Goal: Check status: Verify the current state of an ongoing process or item

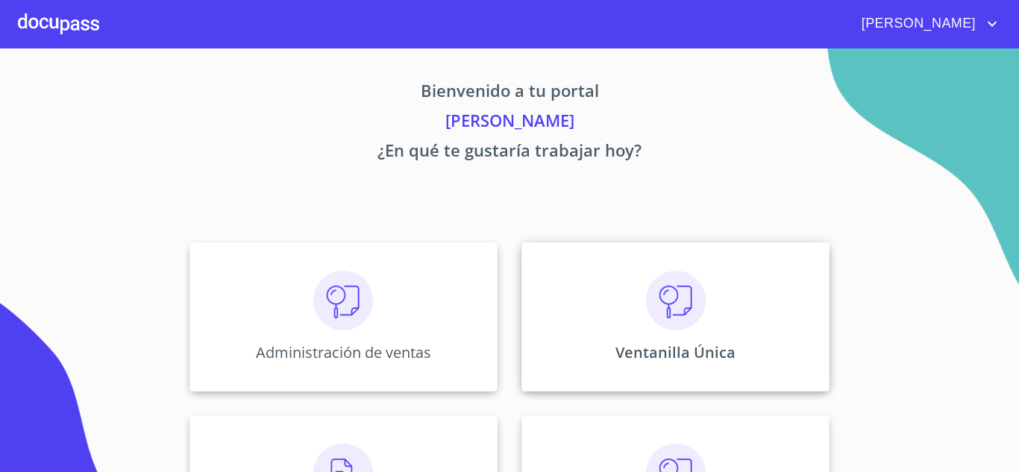
click at [627, 322] on div "Ventanilla Única" at bounding box center [676, 317] width 308 height 149
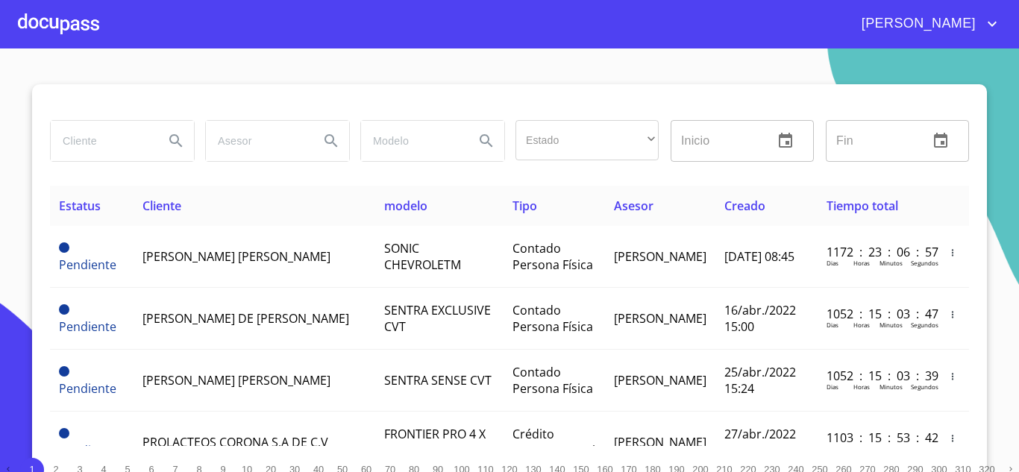
click at [105, 134] on input "search" at bounding box center [101, 141] width 101 height 40
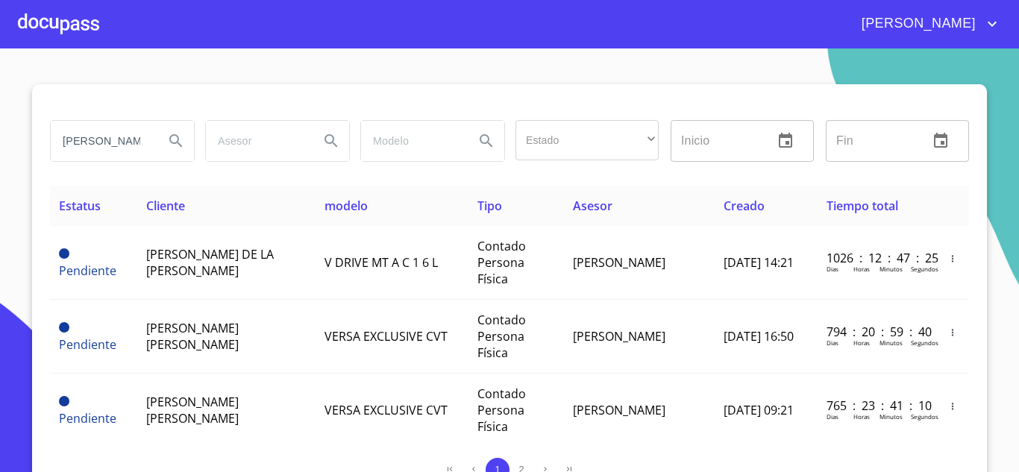
click at [105, 134] on input "[PERSON_NAME]" at bounding box center [101, 141] width 101 height 40
type input "[PERSON_NAME]"
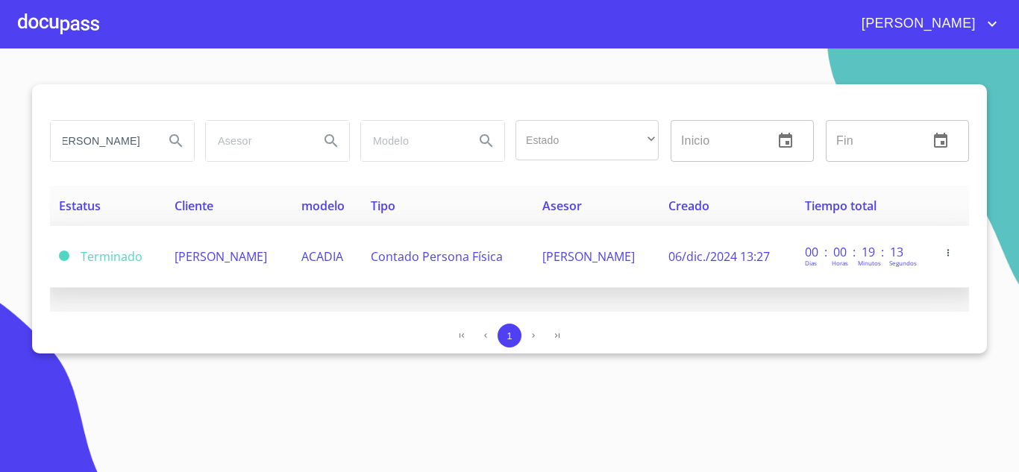
click at [266, 238] on td "[PERSON_NAME]" at bounding box center [229, 257] width 126 height 62
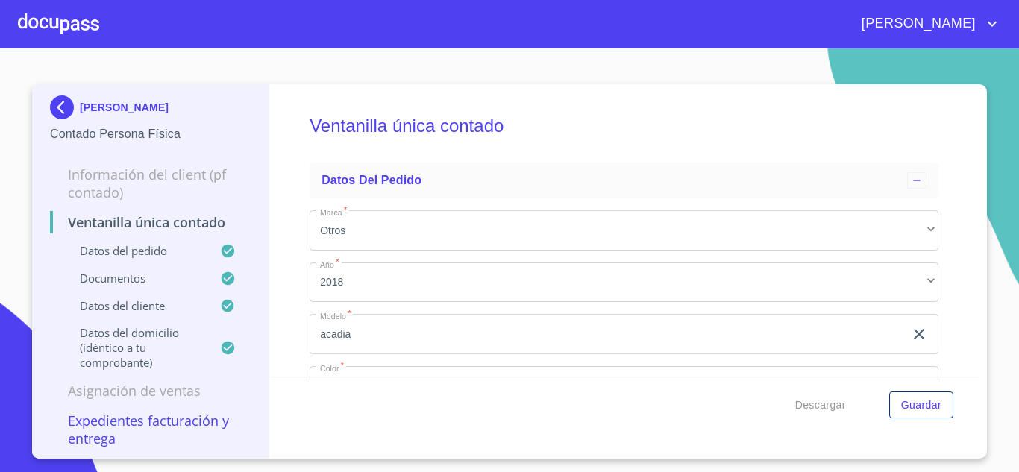
click at [702, 92] on div "Ventanilla única contado Datos del pedido Marca   * Otros ​ Año   * 2018 ​ Mode…" at bounding box center [624, 232] width 711 height 296
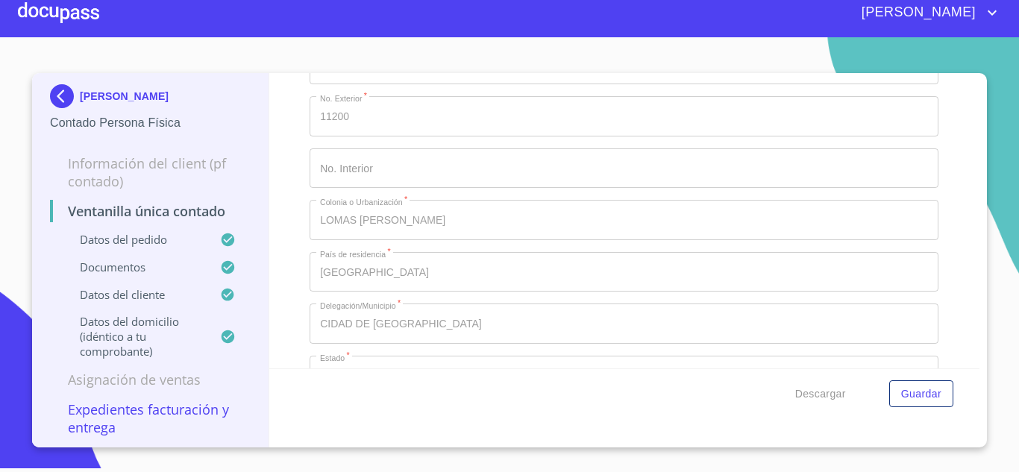
scroll to position [3488, 0]
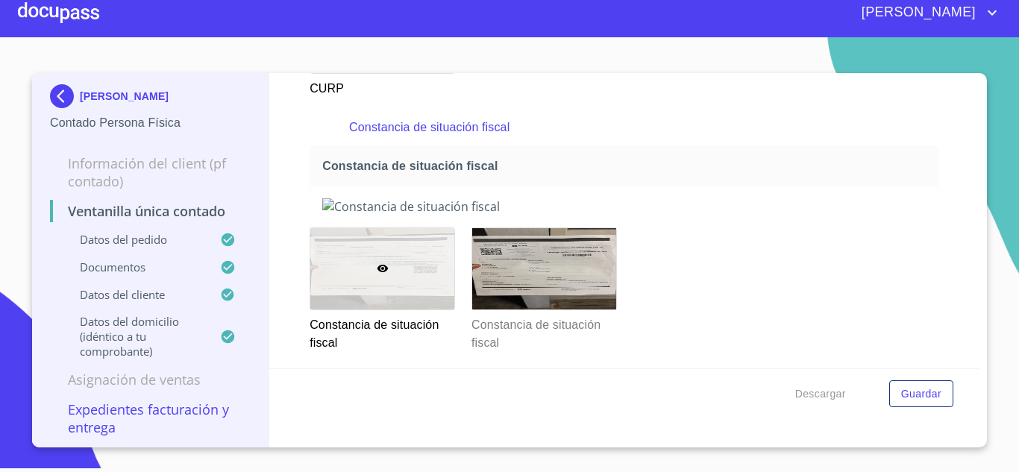
scroll to position [2463, 0]
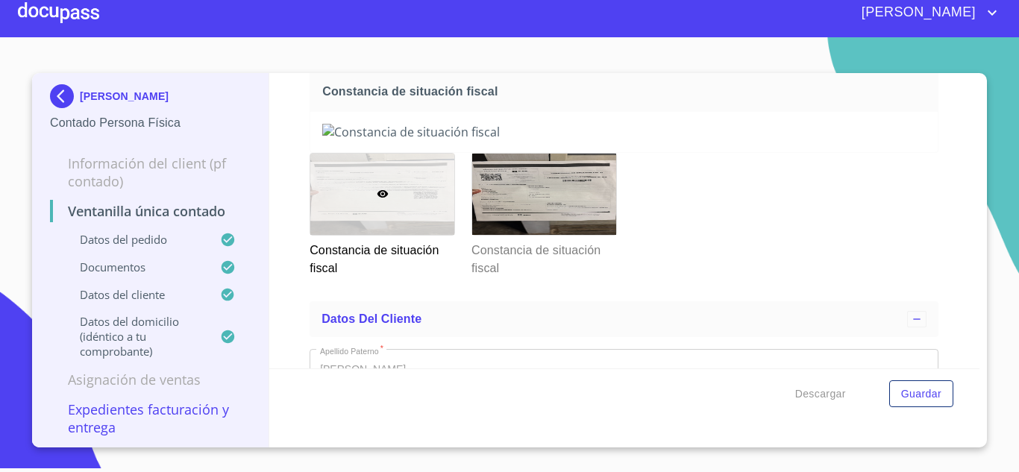
click at [62, 95] on img at bounding box center [65, 96] width 30 height 24
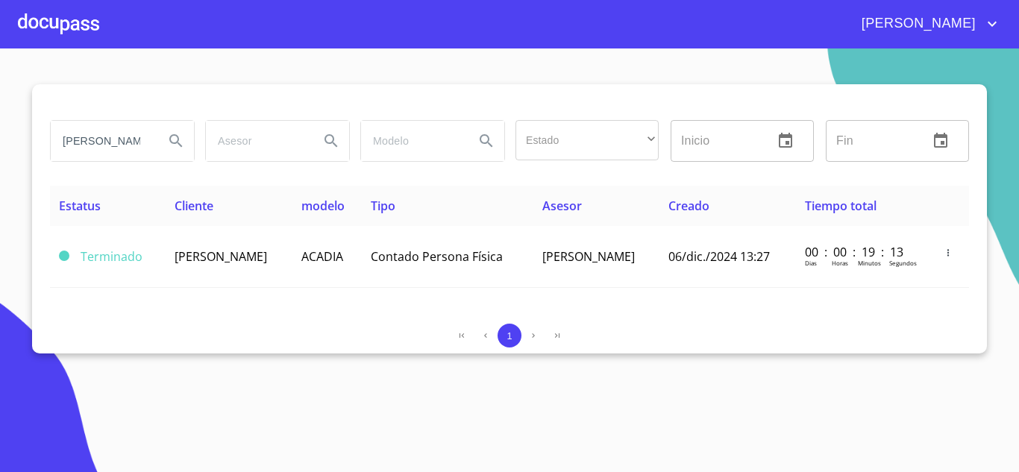
click at [125, 137] on input "[PERSON_NAME]" at bounding box center [101, 141] width 101 height 40
click at [657, 318] on div "Estado ​ ​ Inicio ​ Fin ​ Estatus Cliente modelo Tipo Asesor Creado Tiempo tota…" at bounding box center [509, 218] width 955 height 269
click at [73, 145] on input "search" at bounding box center [101, 141] width 101 height 40
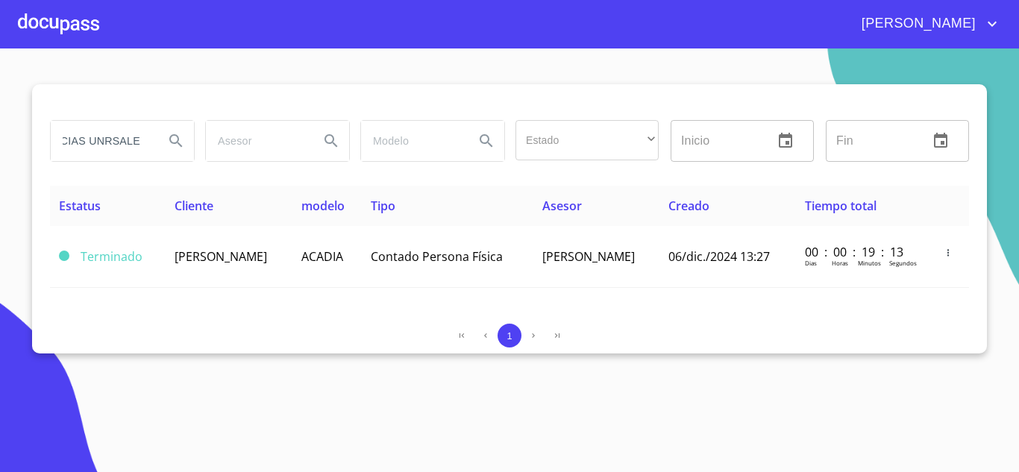
scroll to position [0, 38]
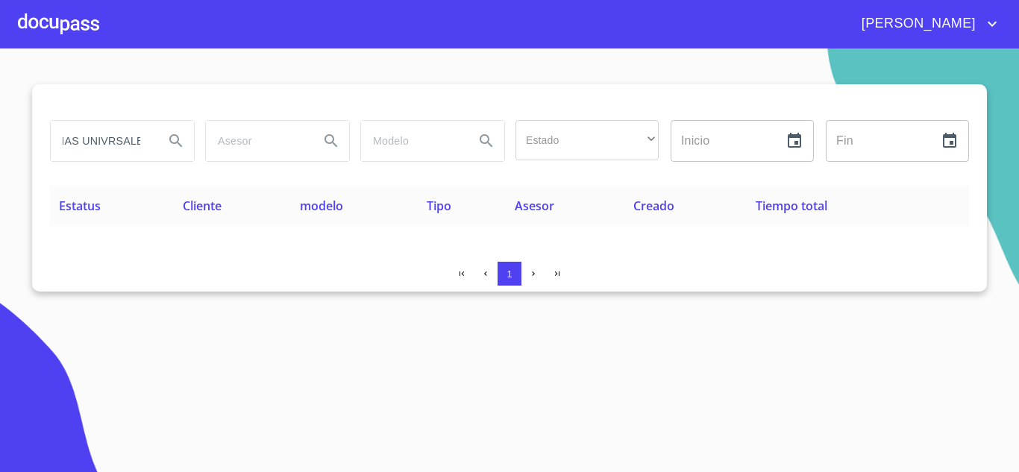
type input "ESPECIAS UNIVRSALES"
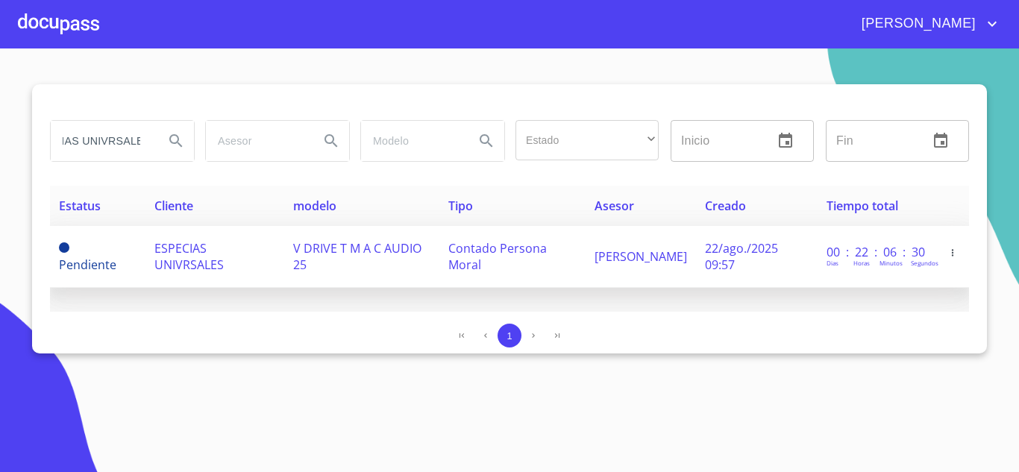
scroll to position [0, 0]
click at [196, 254] on span "ESPECIAS UNIVRSALES" at bounding box center [188, 256] width 69 height 33
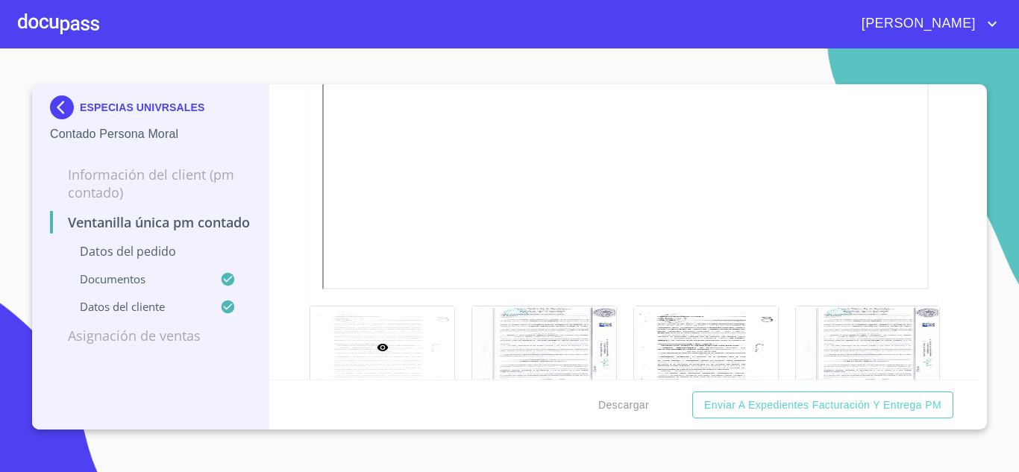
scroll to position [2951, 0]
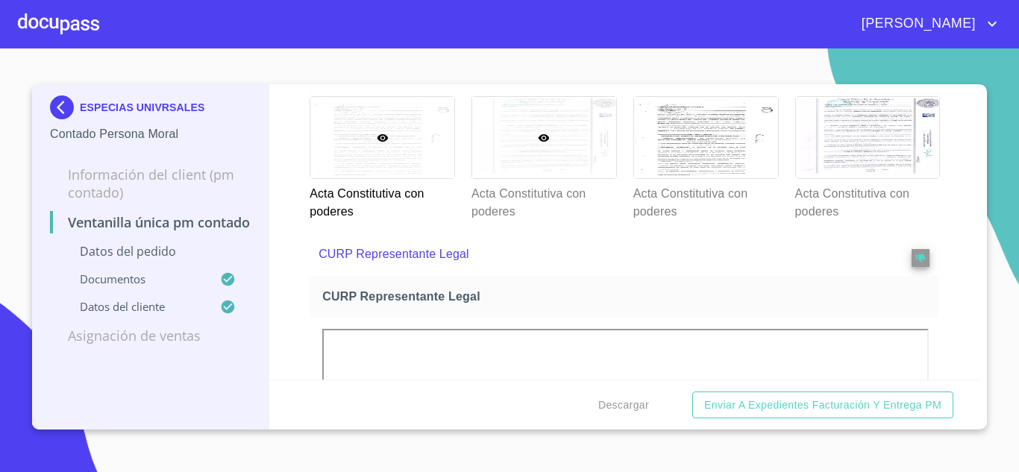
click at [539, 165] on div at bounding box center [544, 137] width 144 height 81
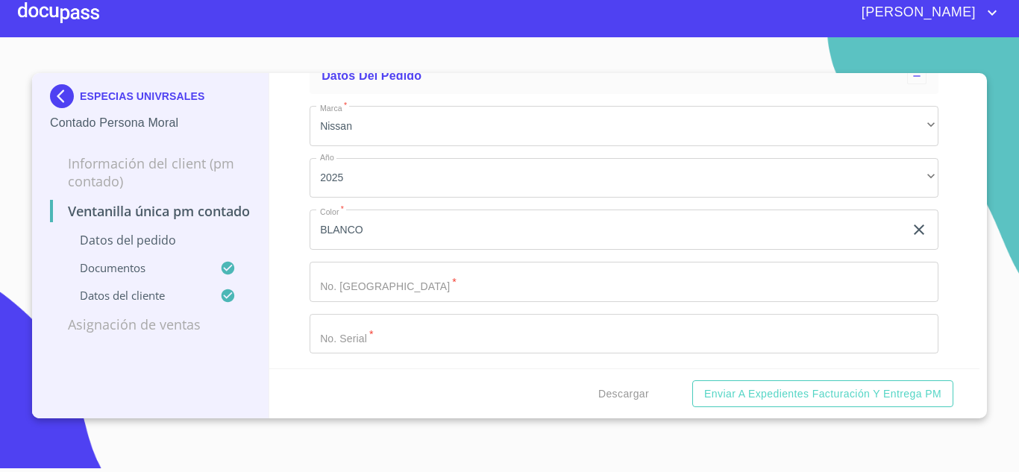
scroll to position [0, 0]
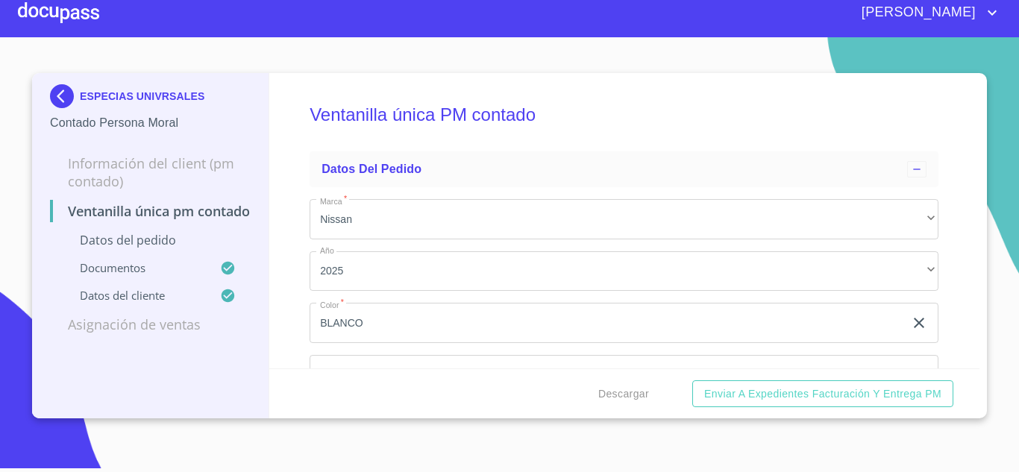
drag, startPoint x: 792, startPoint y: 1, endPoint x: 696, endPoint y: 141, distance: 169.1
click at [696, 141] on h5 "Ventanilla única PM contado" at bounding box center [624, 114] width 629 height 61
